Goal: Task Accomplishment & Management: Manage account settings

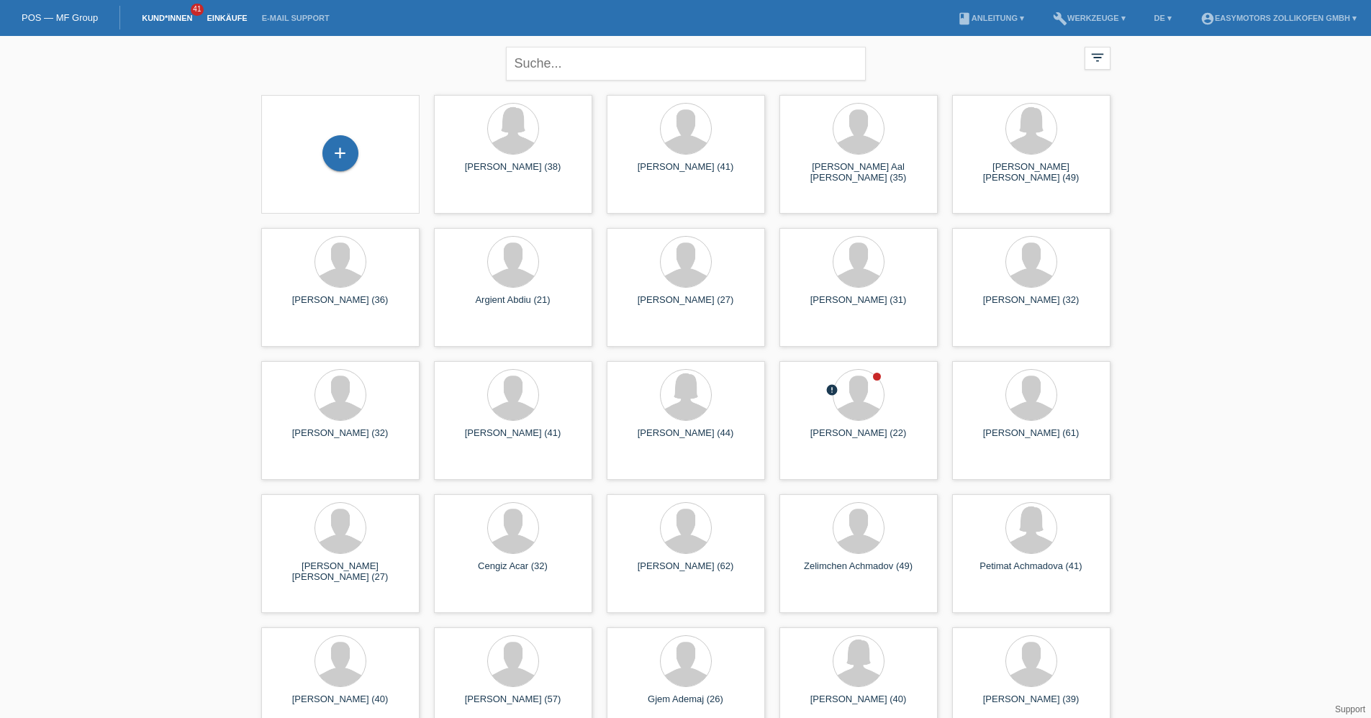
click at [224, 16] on link "Einkäufe" at bounding box center [226, 18] width 55 height 9
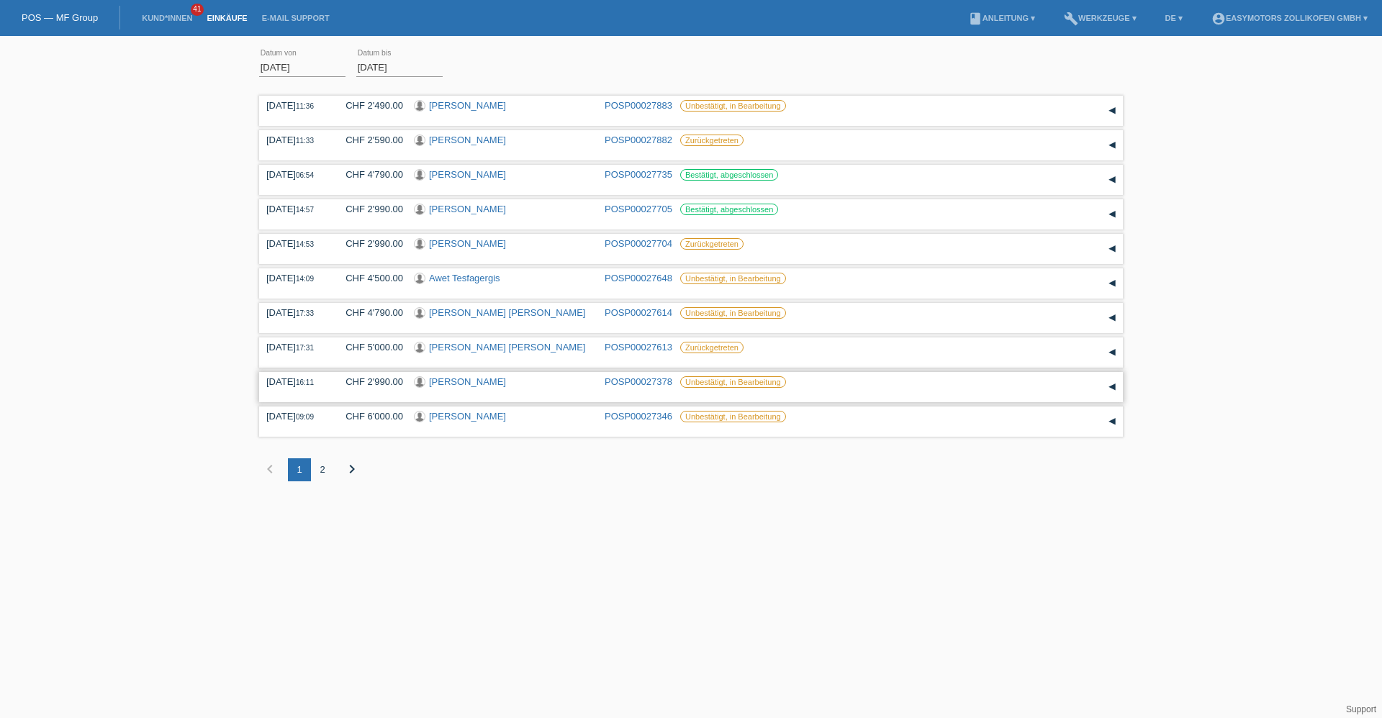
click at [496, 383] on link "[PERSON_NAME]" at bounding box center [467, 381] width 77 height 11
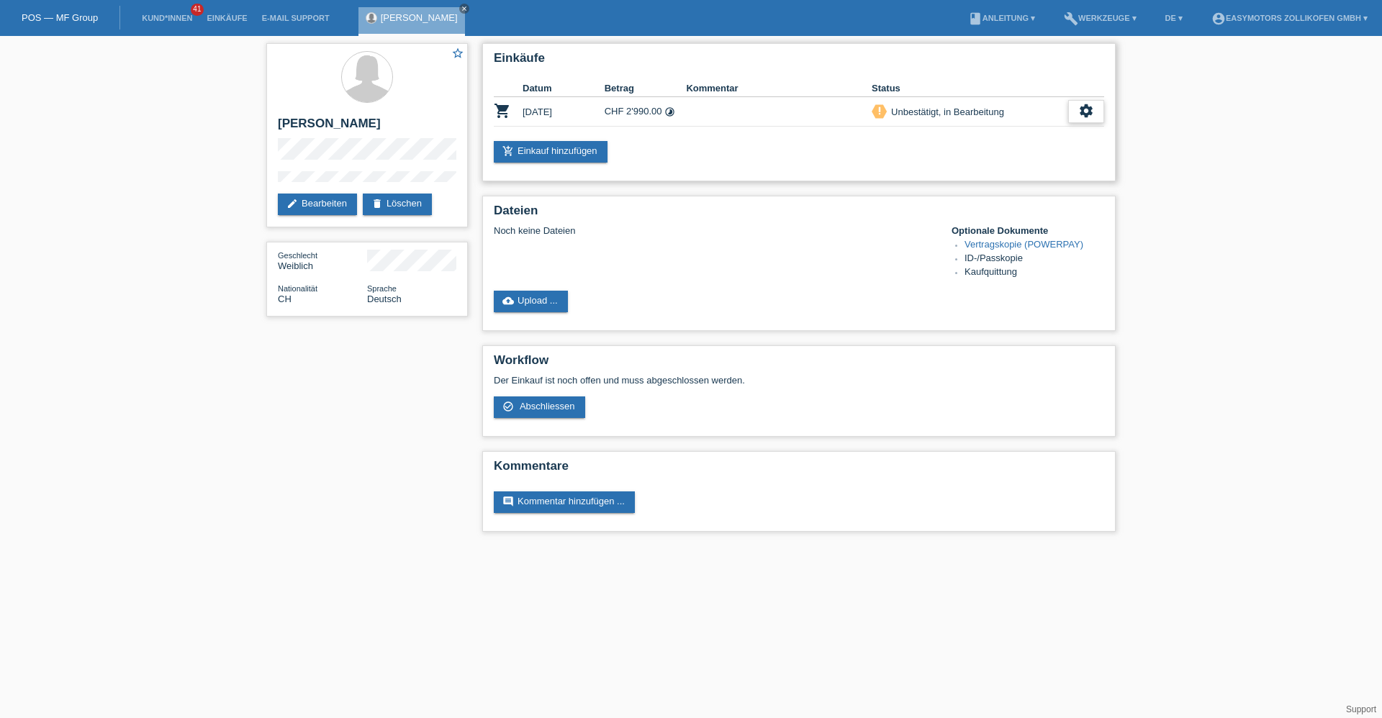
click at [1081, 109] on icon "settings" at bounding box center [1086, 111] width 16 height 16
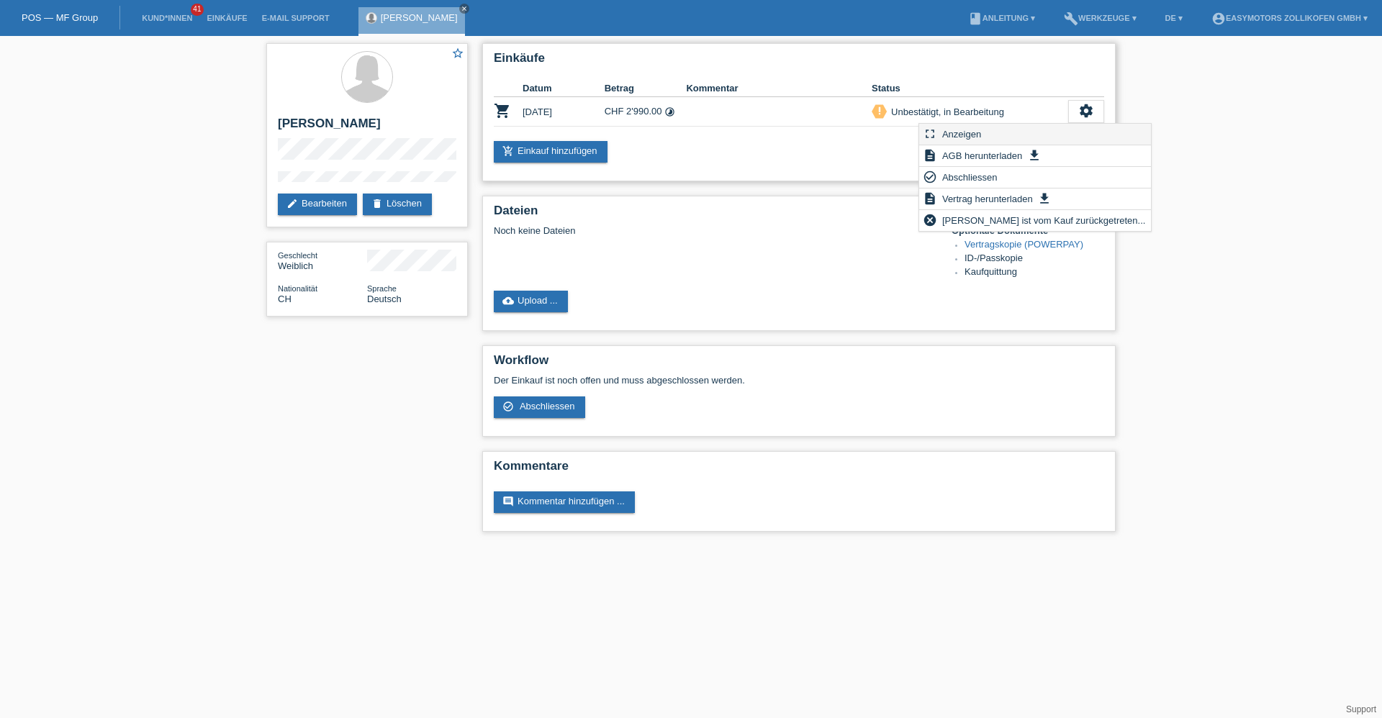
click at [989, 133] on div "fullscreen Anzeigen" at bounding box center [1035, 135] width 232 height 22
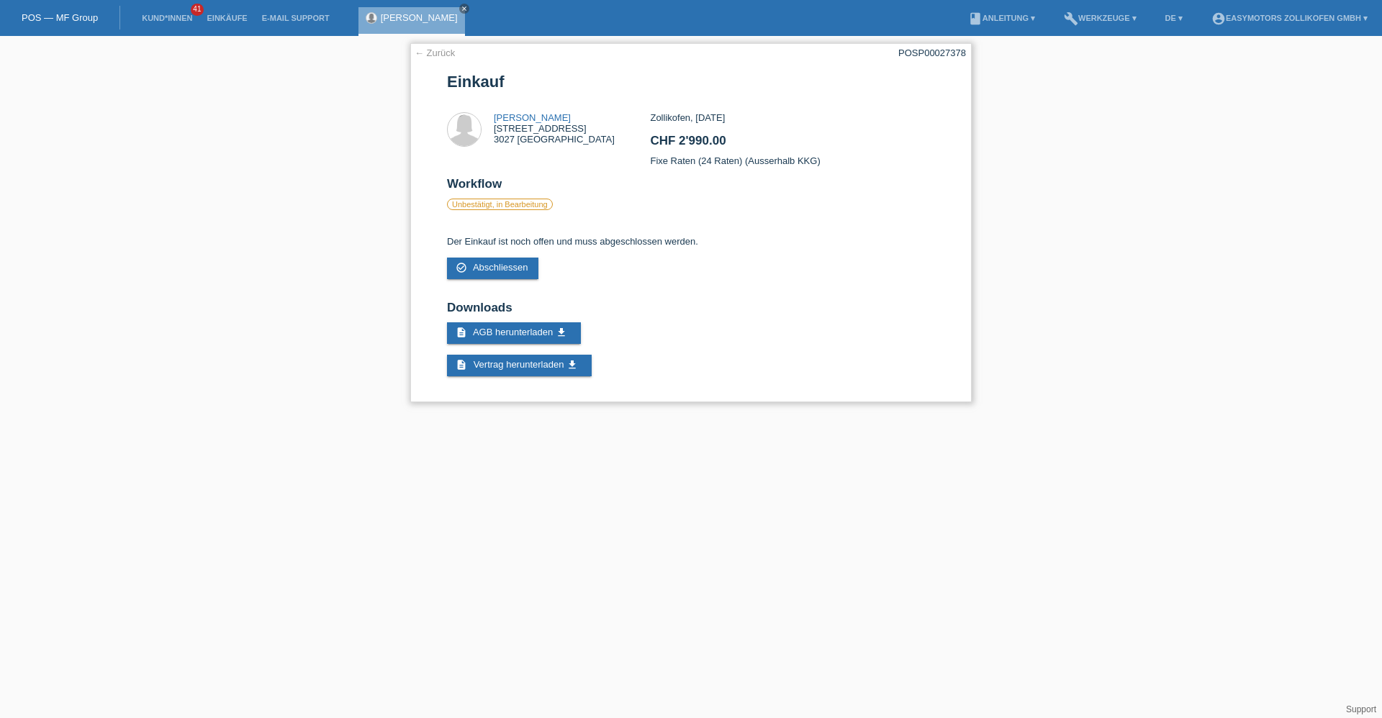
click at [444, 54] on link "← Zurück" at bounding box center [434, 52] width 40 height 11
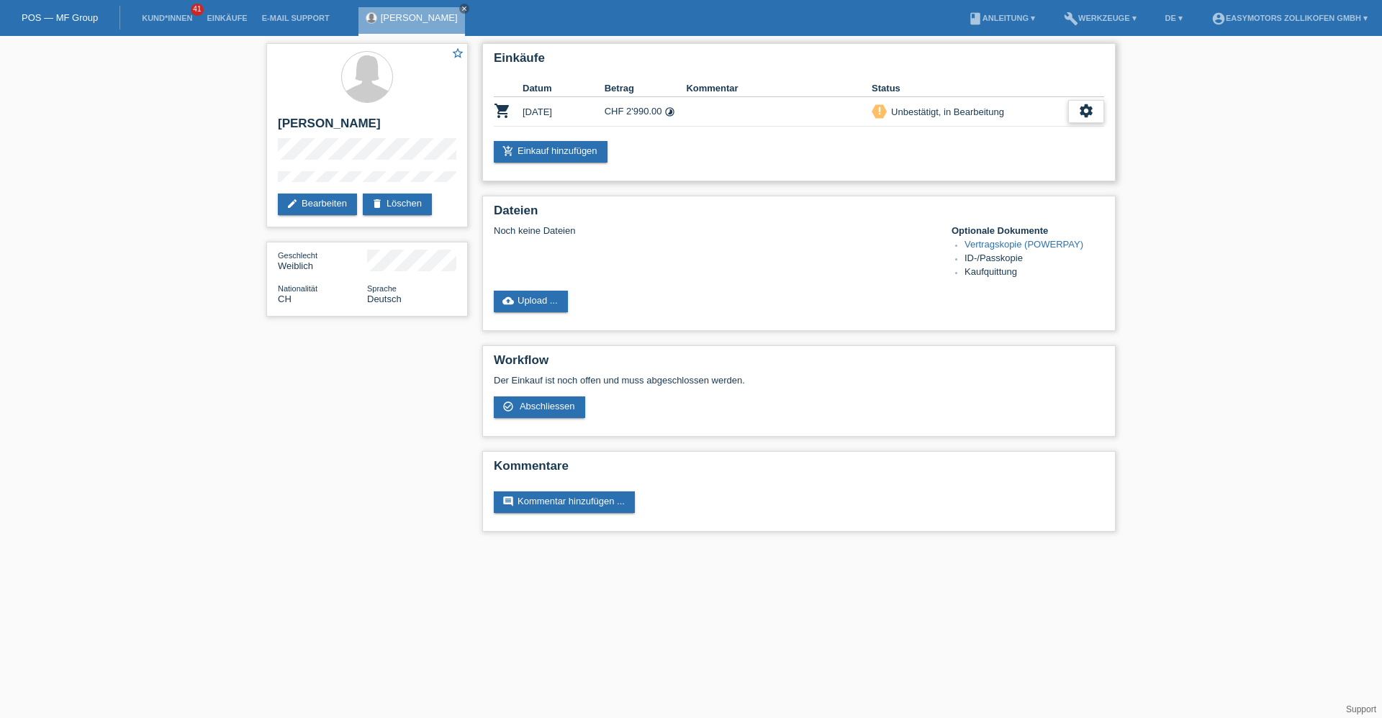
click at [1083, 117] on icon "settings" at bounding box center [1086, 111] width 16 height 16
click at [963, 178] on span "Abschliessen" at bounding box center [970, 176] width 60 height 17
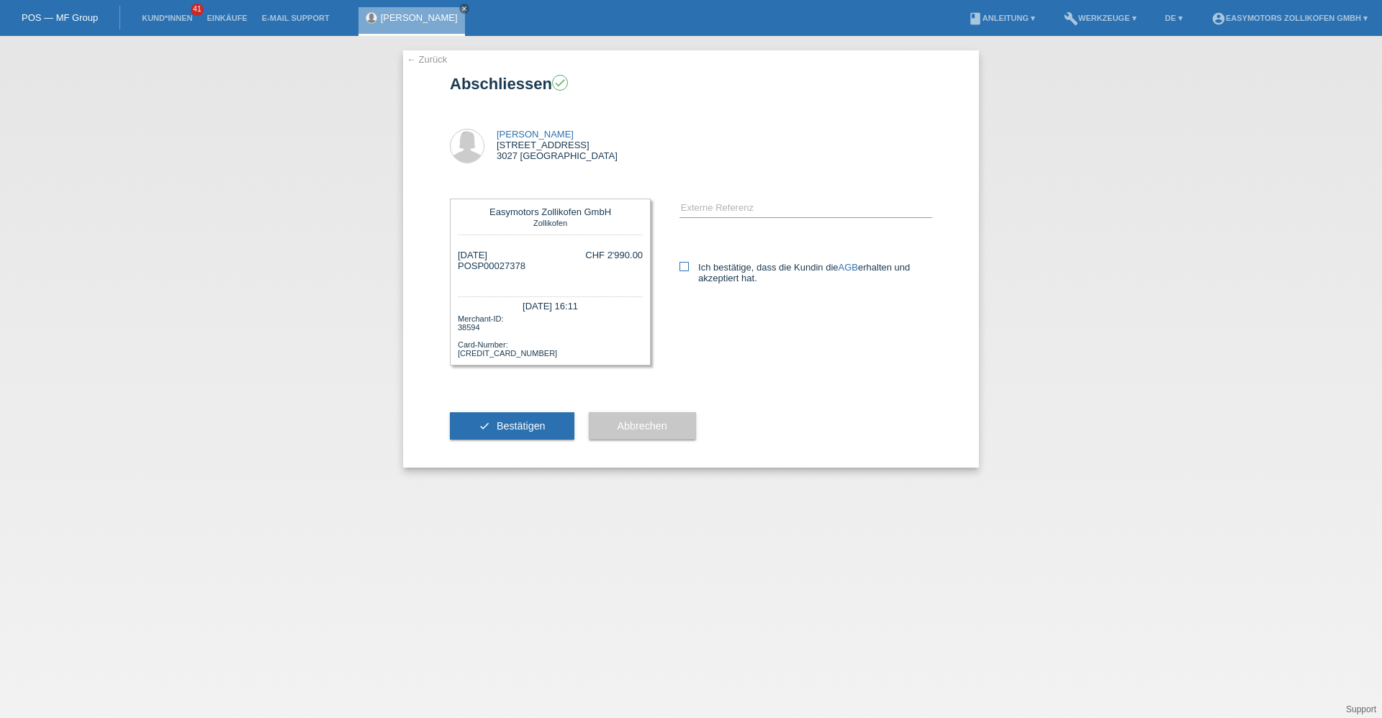
click at [686, 266] on icon at bounding box center [683, 266] width 9 height 9
click at [686, 266] on input "Ich bestätige, dass die Kundin die AGB erhalten und akzeptiert hat." at bounding box center [683, 266] width 9 height 9
checkbox input "true"
click at [534, 421] on span "Bestätigen" at bounding box center [520, 426] width 49 height 12
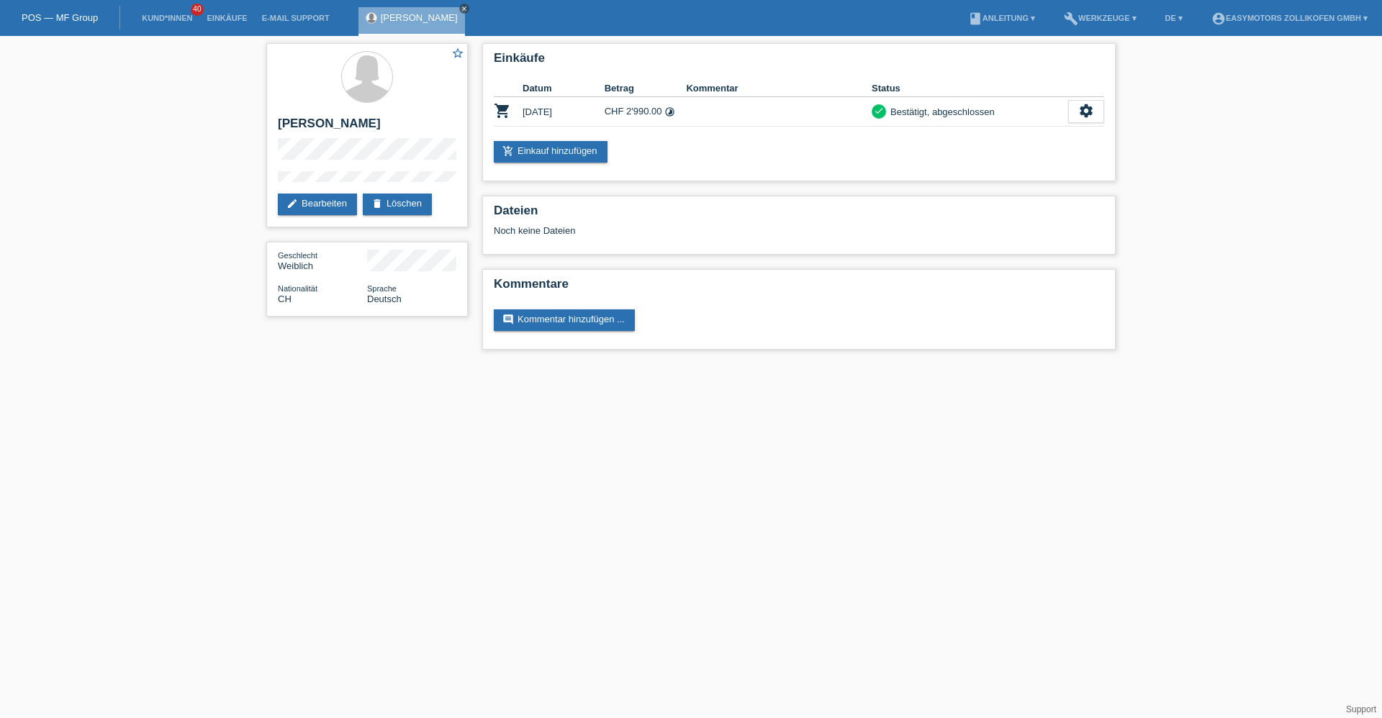
click at [461, 7] on icon "close" at bounding box center [464, 8] width 7 height 7
click at [217, 13] on li "Einkäufe" at bounding box center [226, 18] width 55 height 37
click at [217, 19] on link "Einkäufe" at bounding box center [226, 18] width 55 height 9
